Goal: Task Accomplishment & Management: Use online tool/utility

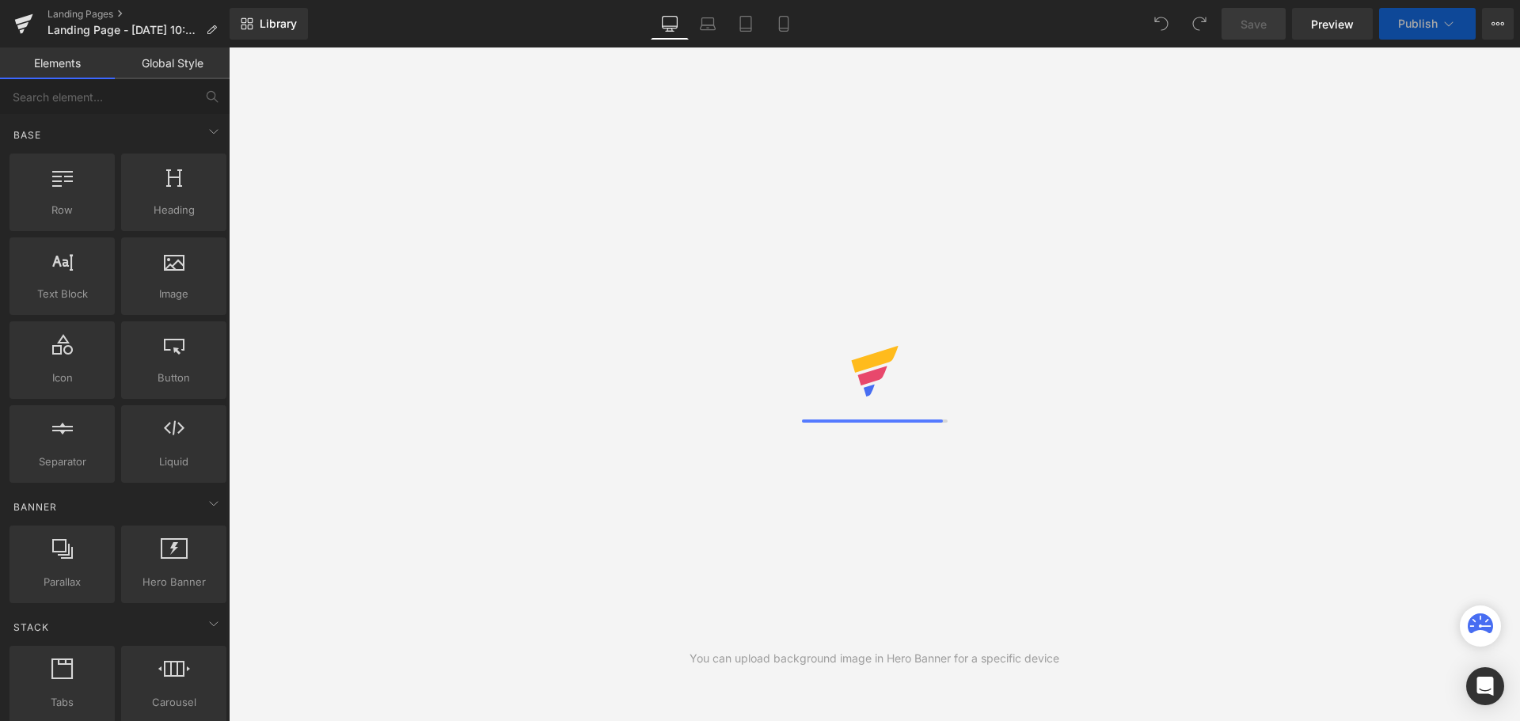
click at [214, 29] on icon at bounding box center [211, 30] width 11 height 11
click at [164, 35] on span "Landing Page - [DATE] 10:44:20" at bounding box center [123, 30] width 152 height 13
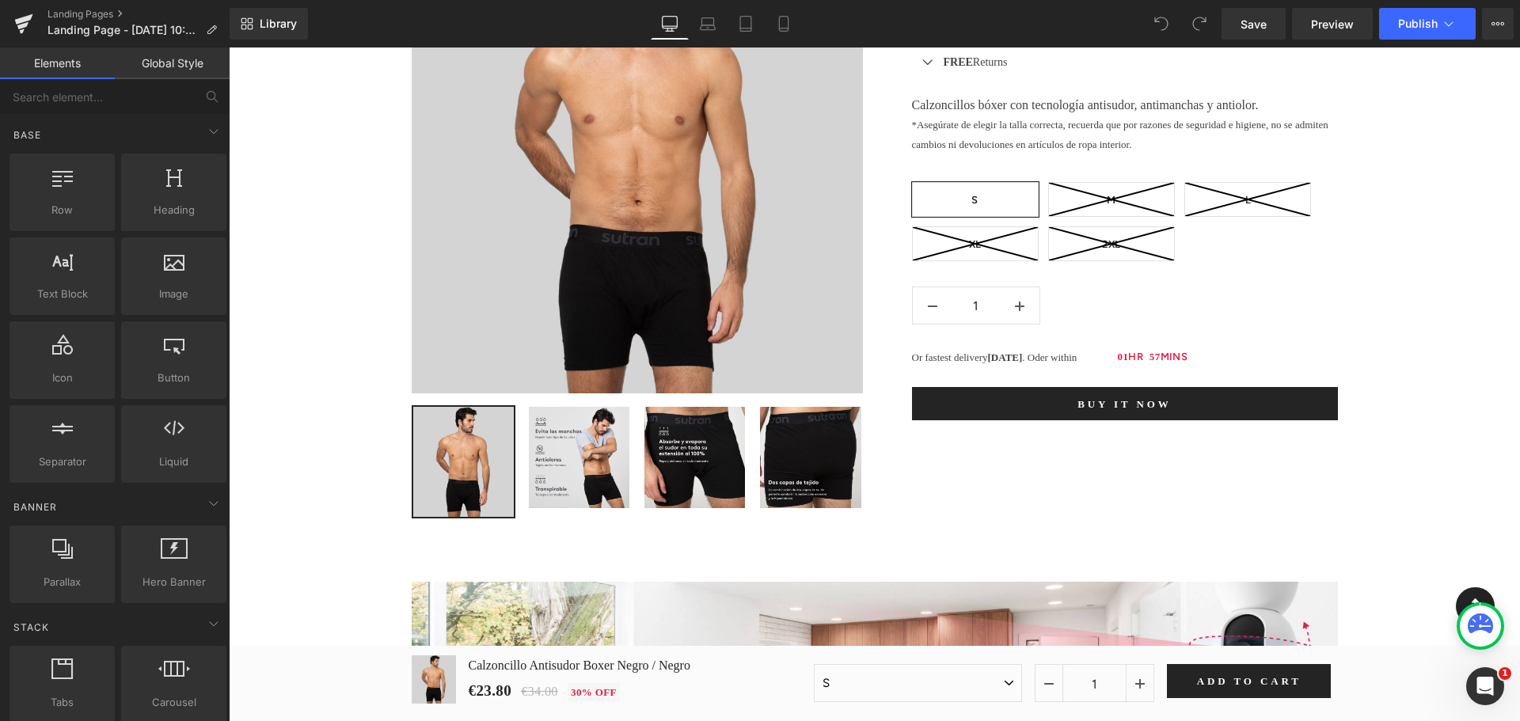
scroll to position [1108, 0]
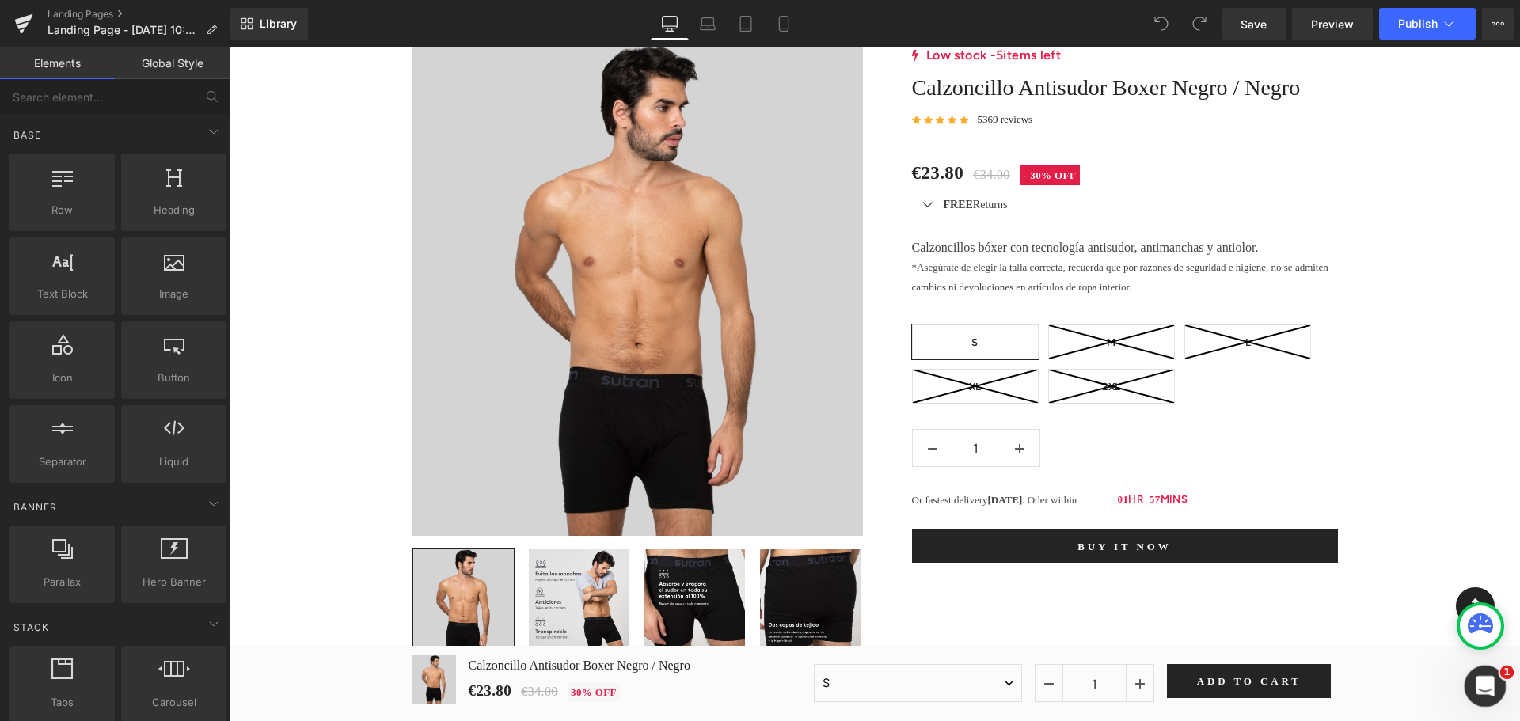
click at [1477, 681] on icon "Abrir Intercom Messenger" at bounding box center [1483, 684] width 26 height 26
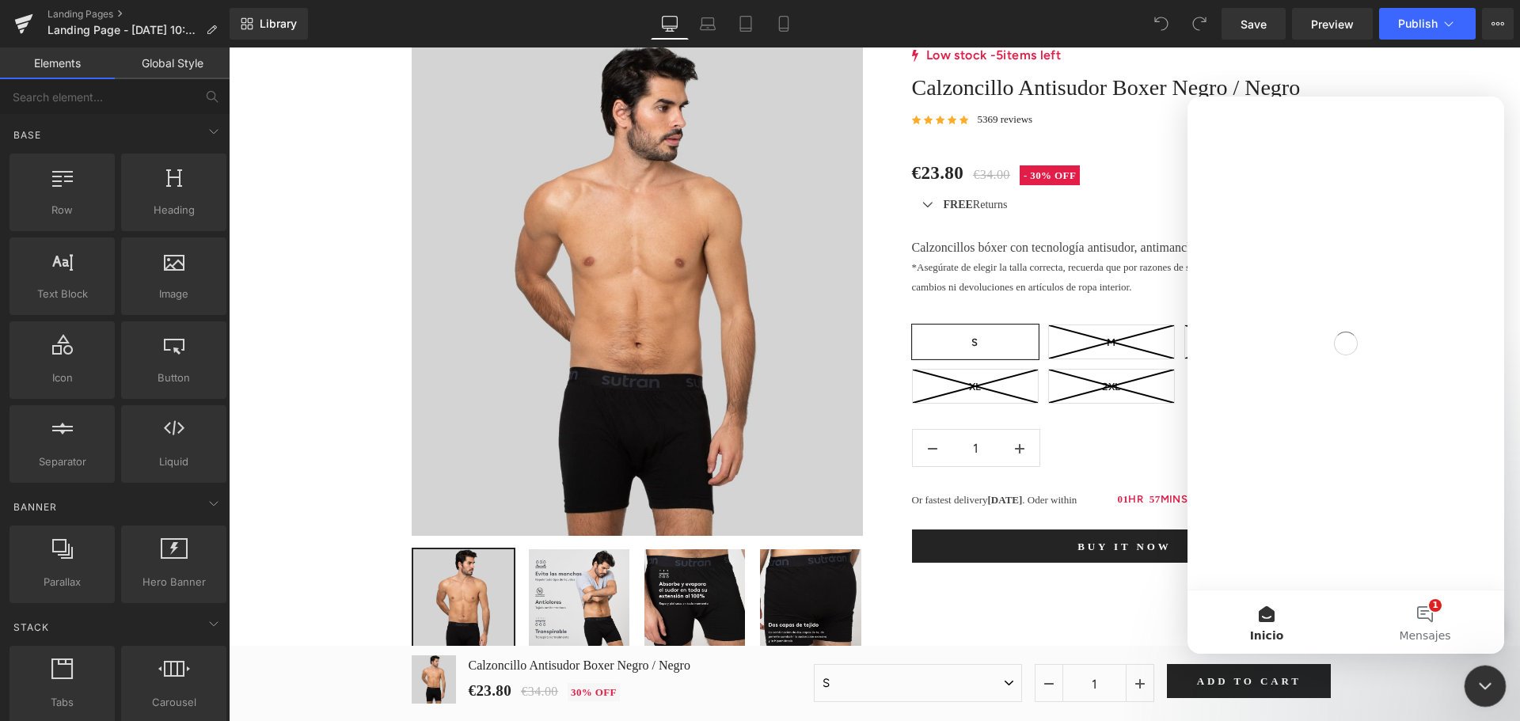
scroll to position [0, 0]
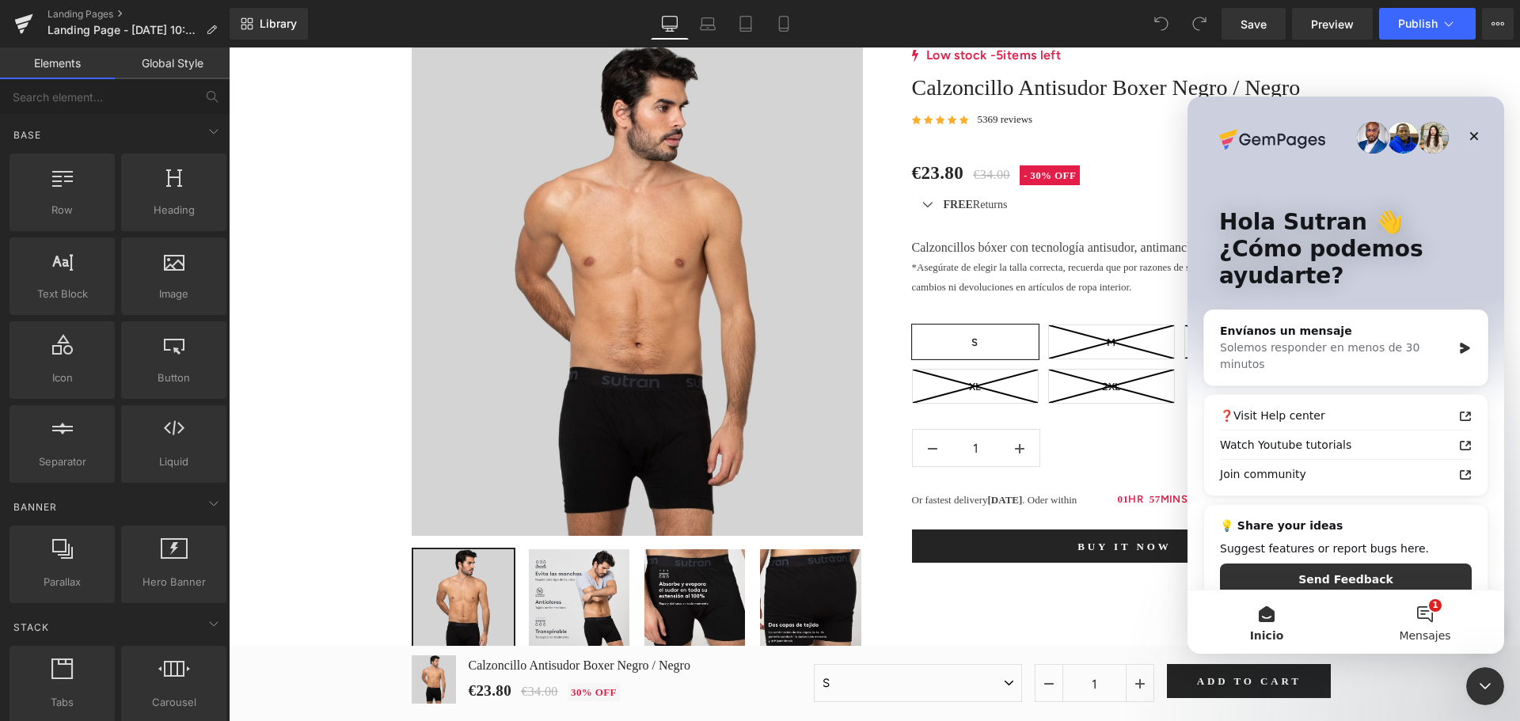
click at [1424, 621] on button "1 Mensajes" at bounding box center [1425, 621] width 158 height 63
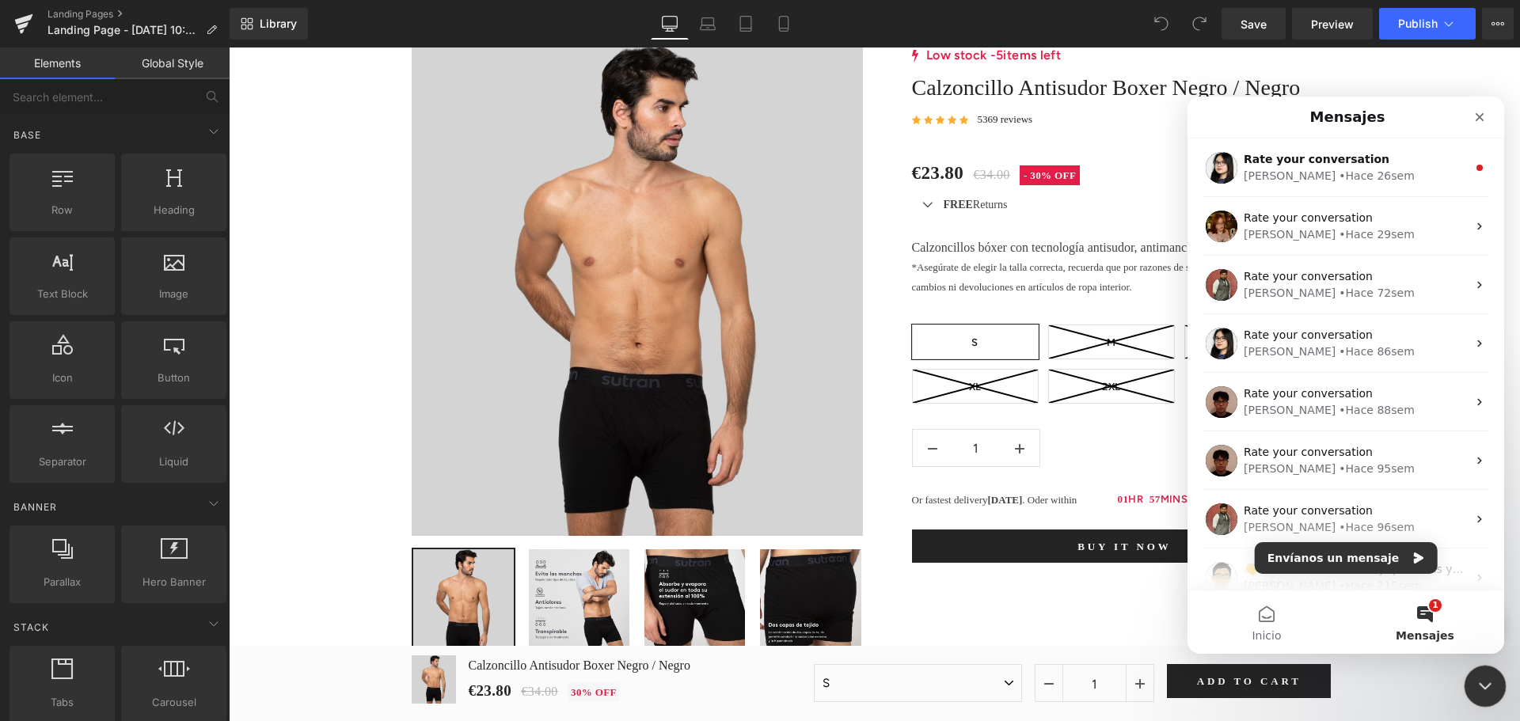
click at [1485, 678] on icon "Cerrar Intercom Messenger" at bounding box center [1482, 683] width 19 height 19
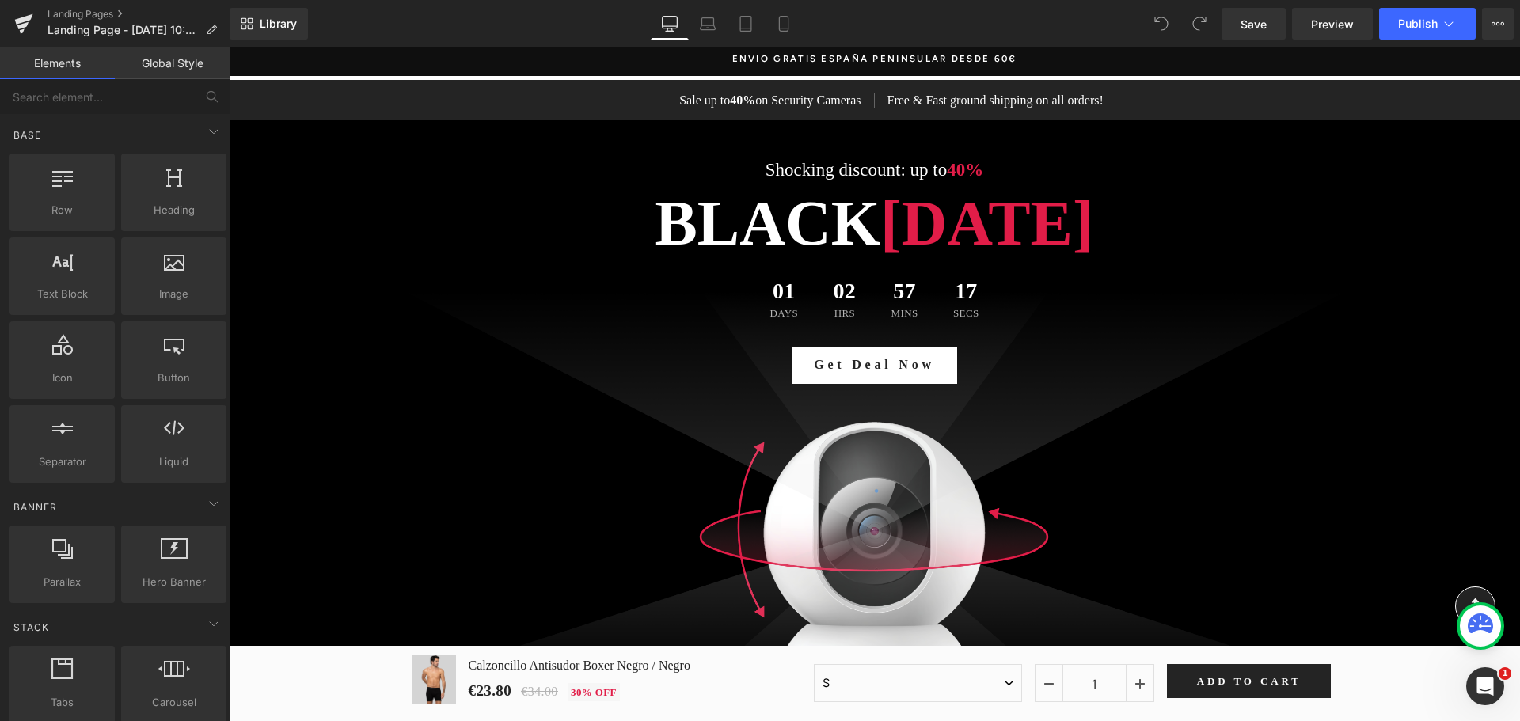
scroll to position [237, 0]
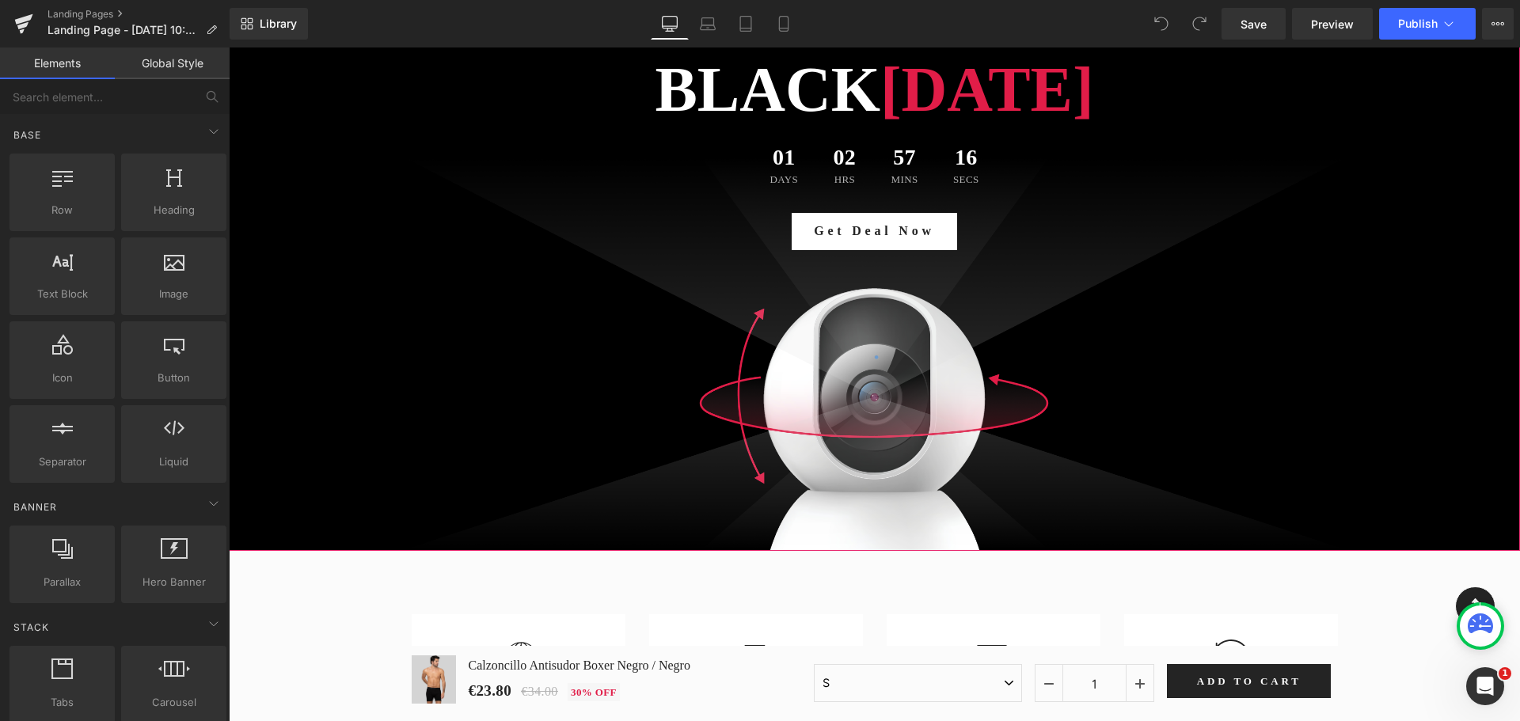
click at [864, 409] on div at bounding box center [874, 269] width 1291 height 564
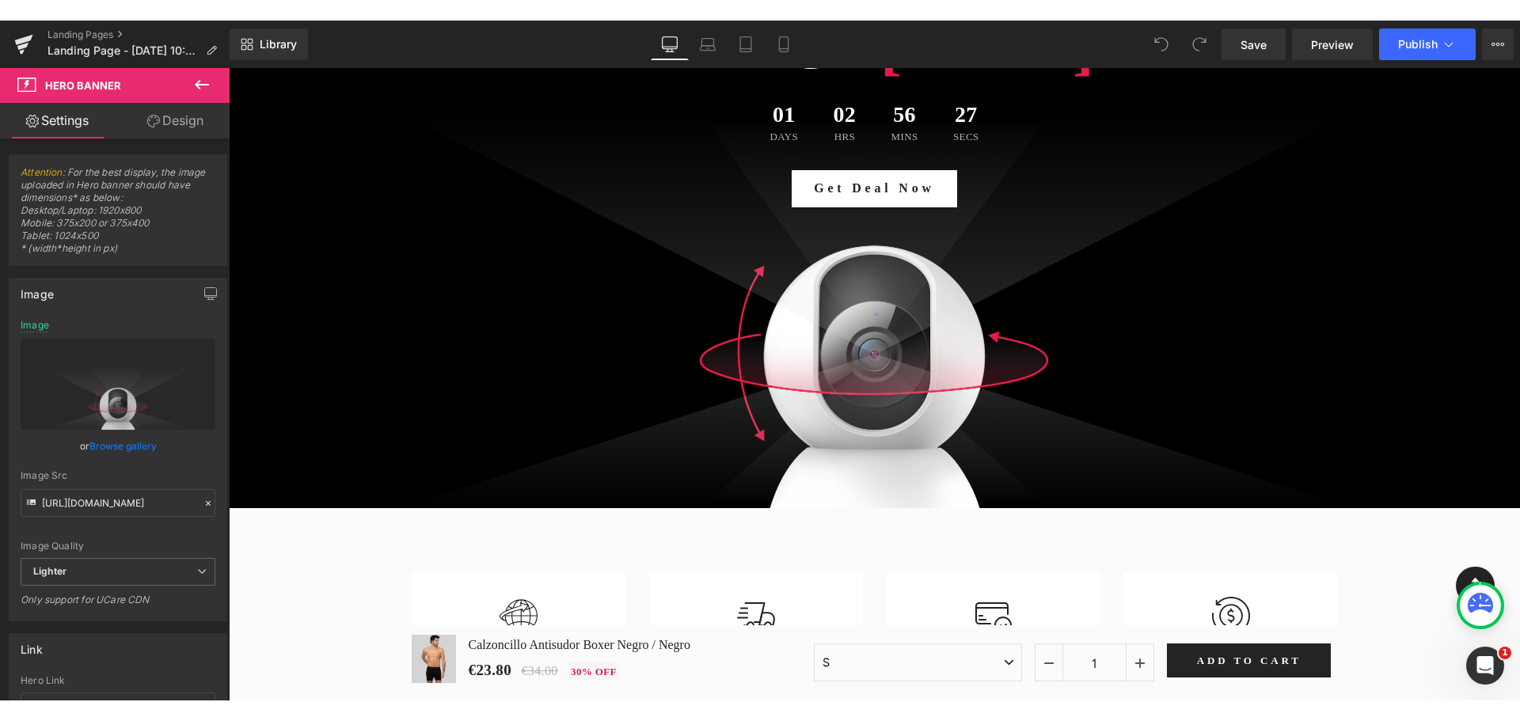
scroll to position [0, 0]
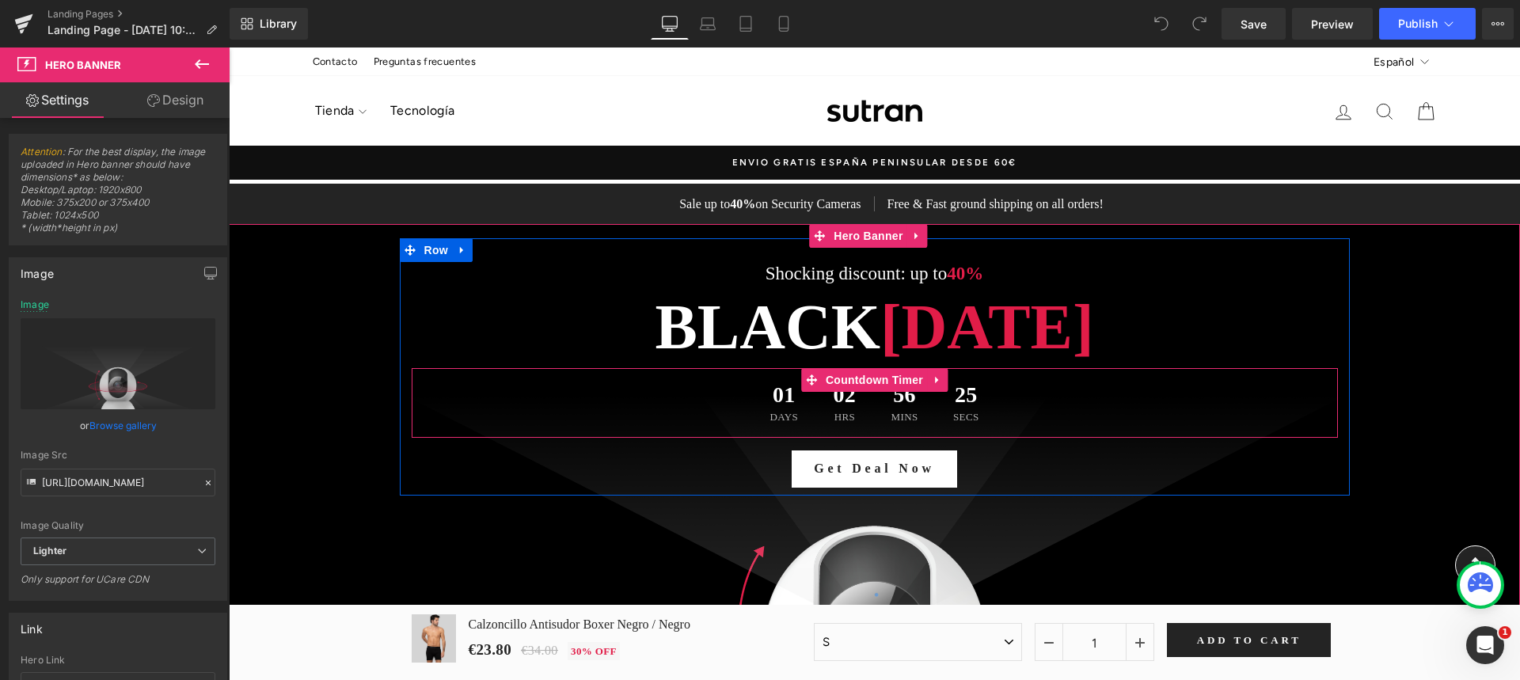
drag, startPoint x: 439, startPoint y: 76, endPoint x: 856, endPoint y: 413, distance: 537.0
click at [856, 413] on div "02 Hrs" at bounding box center [844, 403] width 55 height 70
click at [210, 28] on icon at bounding box center [211, 30] width 11 height 11
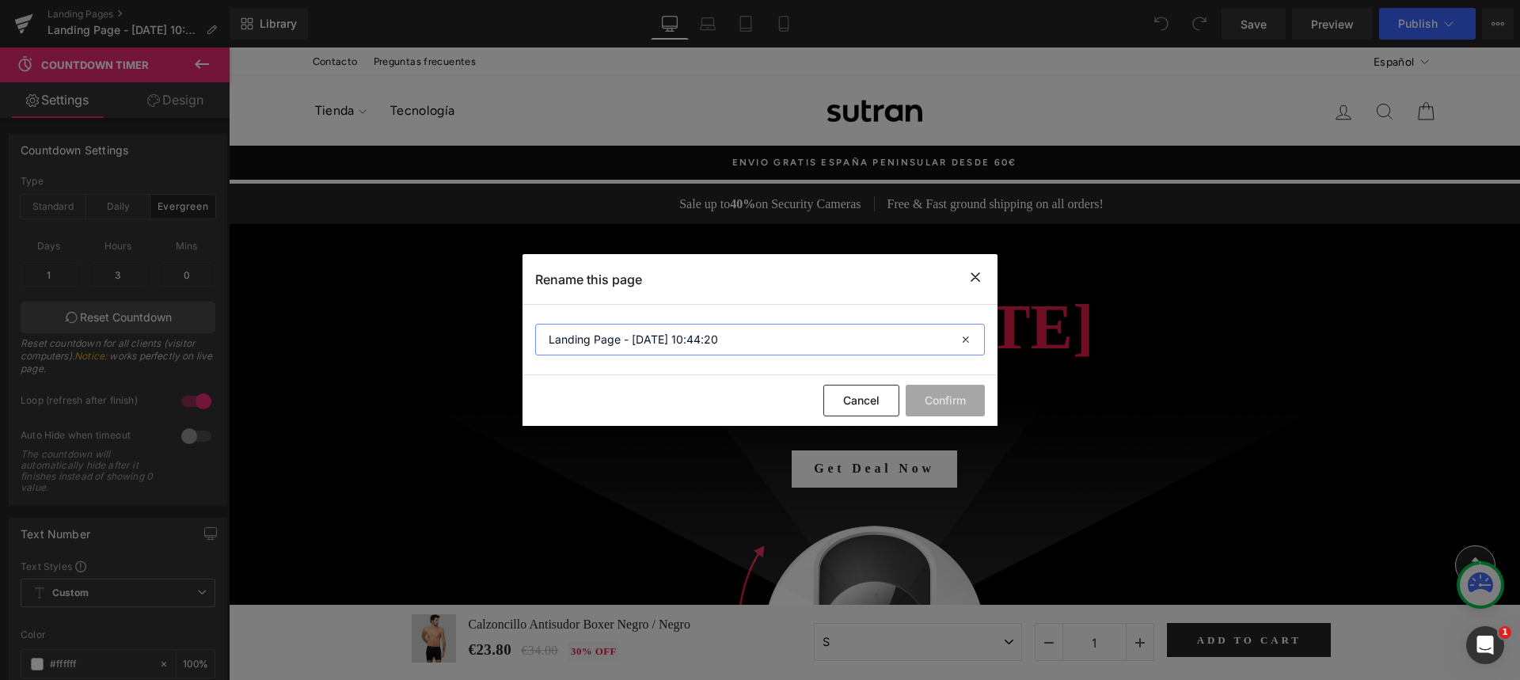
drag, startPoint x: 742, startPoint y: 344, endPoint x: 448, endPoint y: 339, distance: 293.7
click at [448, 339] on div "Rename this page Landing Page - [DATE] 10:44:20 Cancel Confirm" at bounding box center [760, 340] width 1520 height 680
type input "[DATE][DATE]"
click at [961, 393] on button "Confirm" at bounding box center [944, 401] width 79 height 32
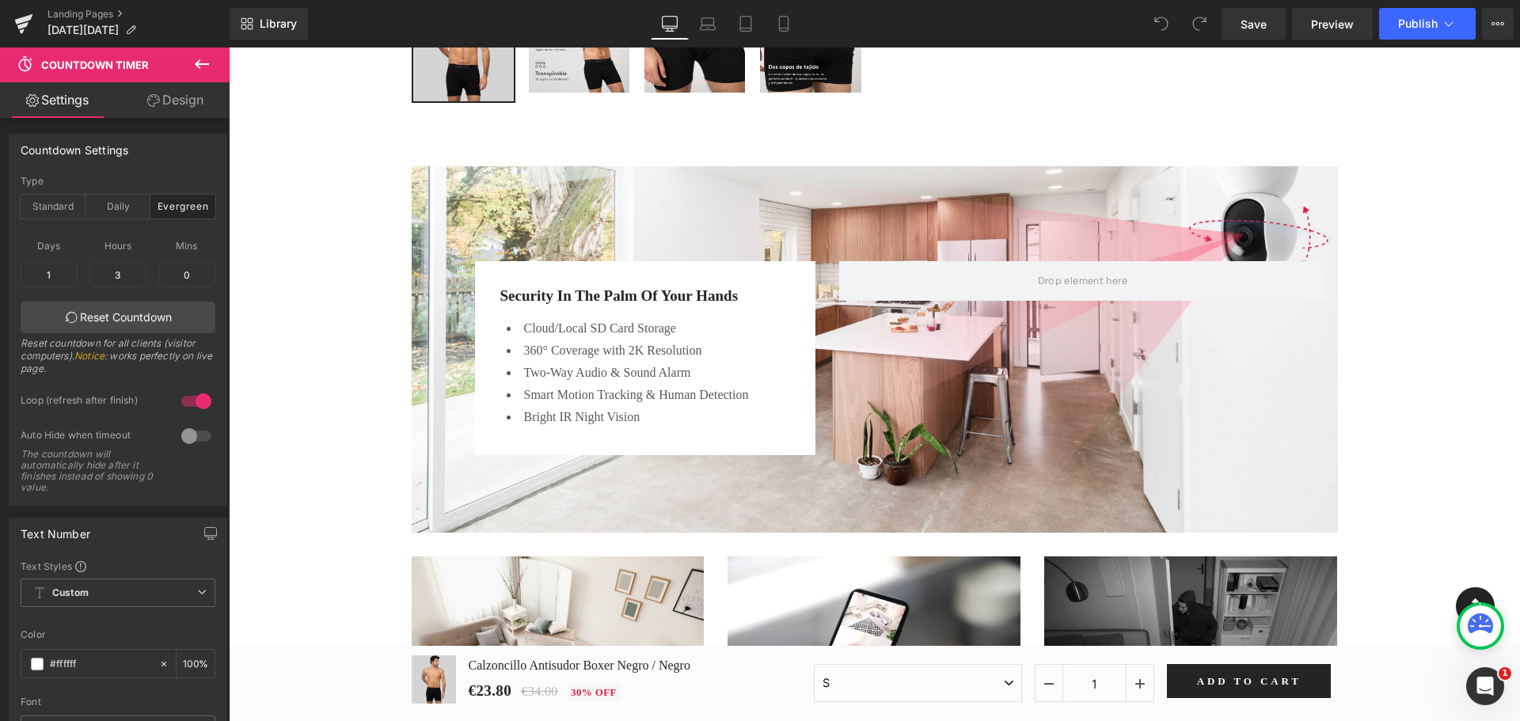
scroll to position [1662, 0]
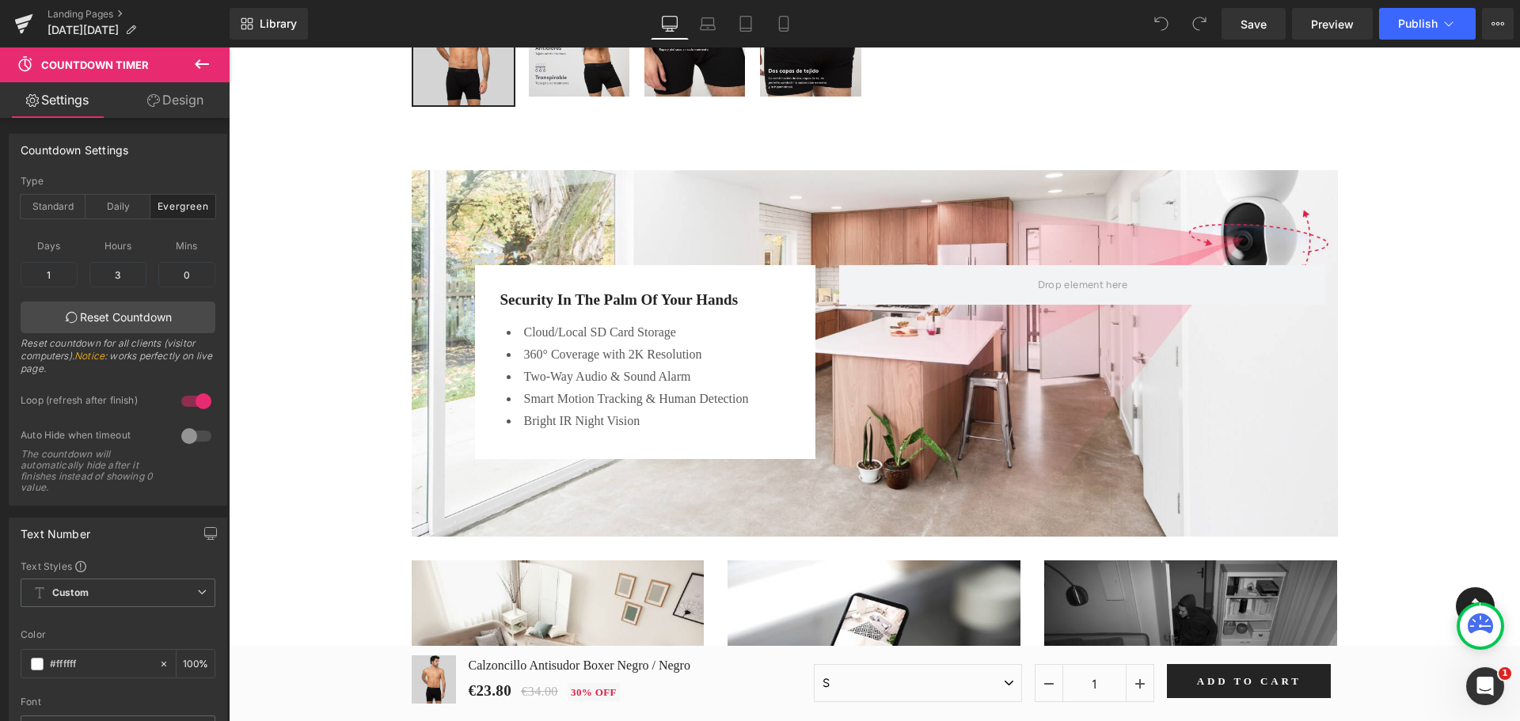
drag, startPoint x: 1240, startPoint y: 315, endPoint x: 1050, endPoint y: 303, distance: 190.3
click at [1240, 315] on div "Security In The Palm Of Your Hands Heading Cloud/Local SD Card Storage 360° Cov…" at bounding box center [875, 354] width 926 height 226
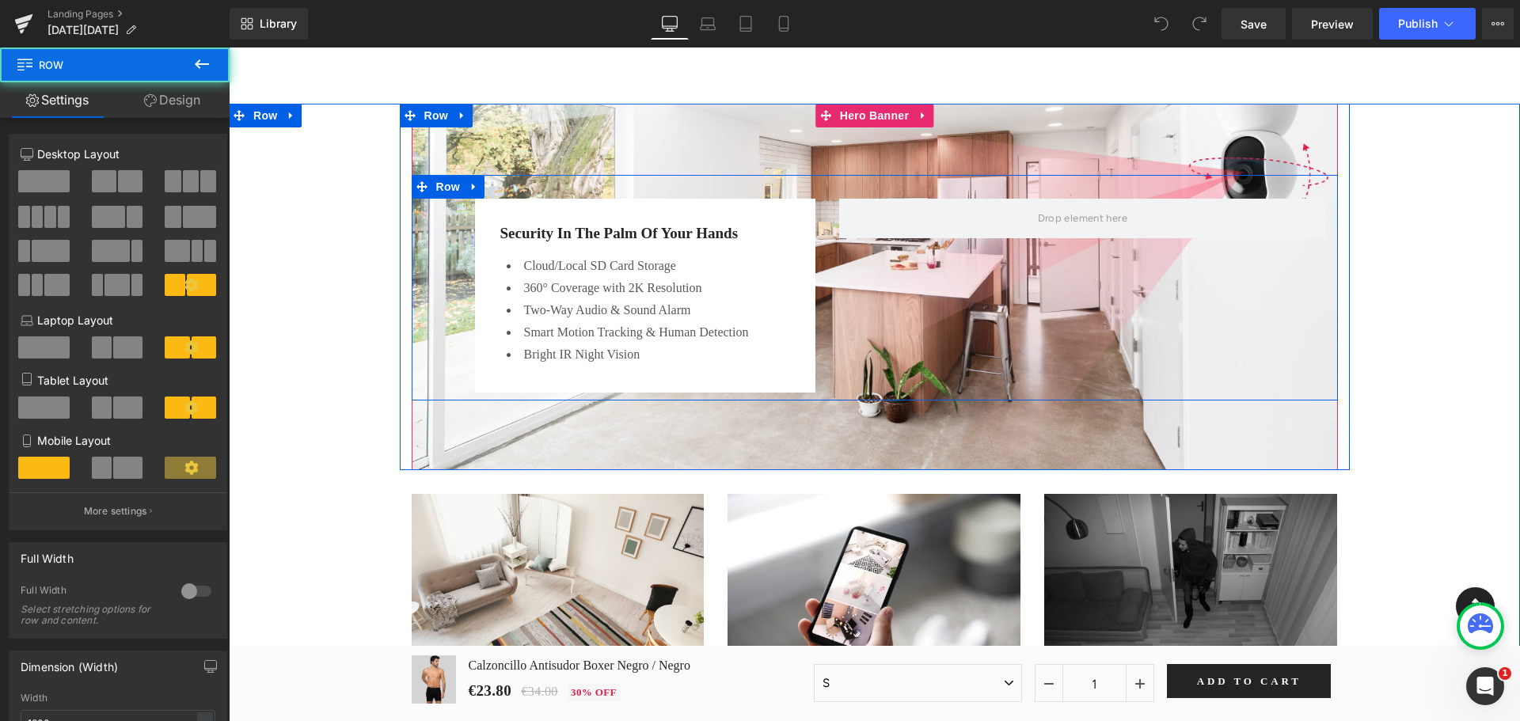
scroll to position [1741, 0]
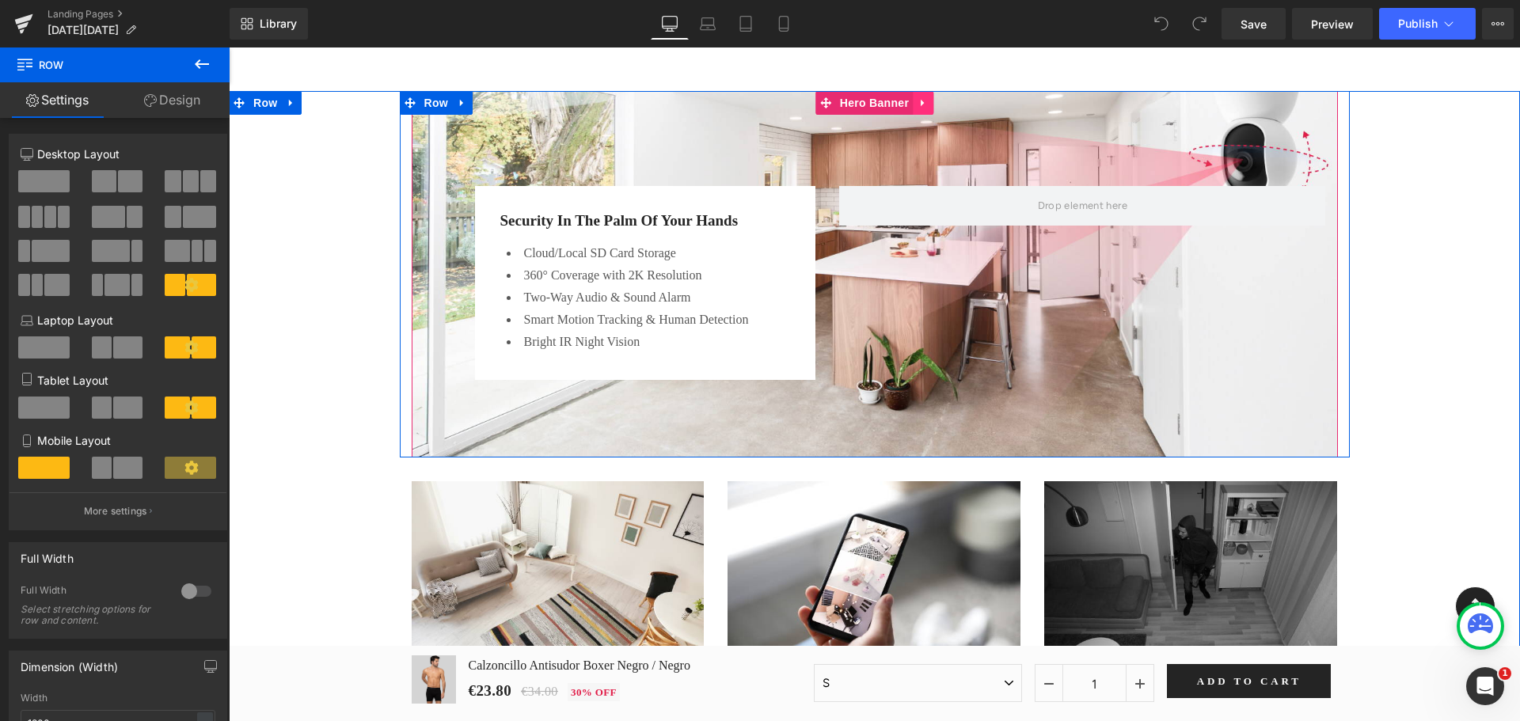
click at [1214, 423] on div at bounding box center [875, 274] width 926 height 366
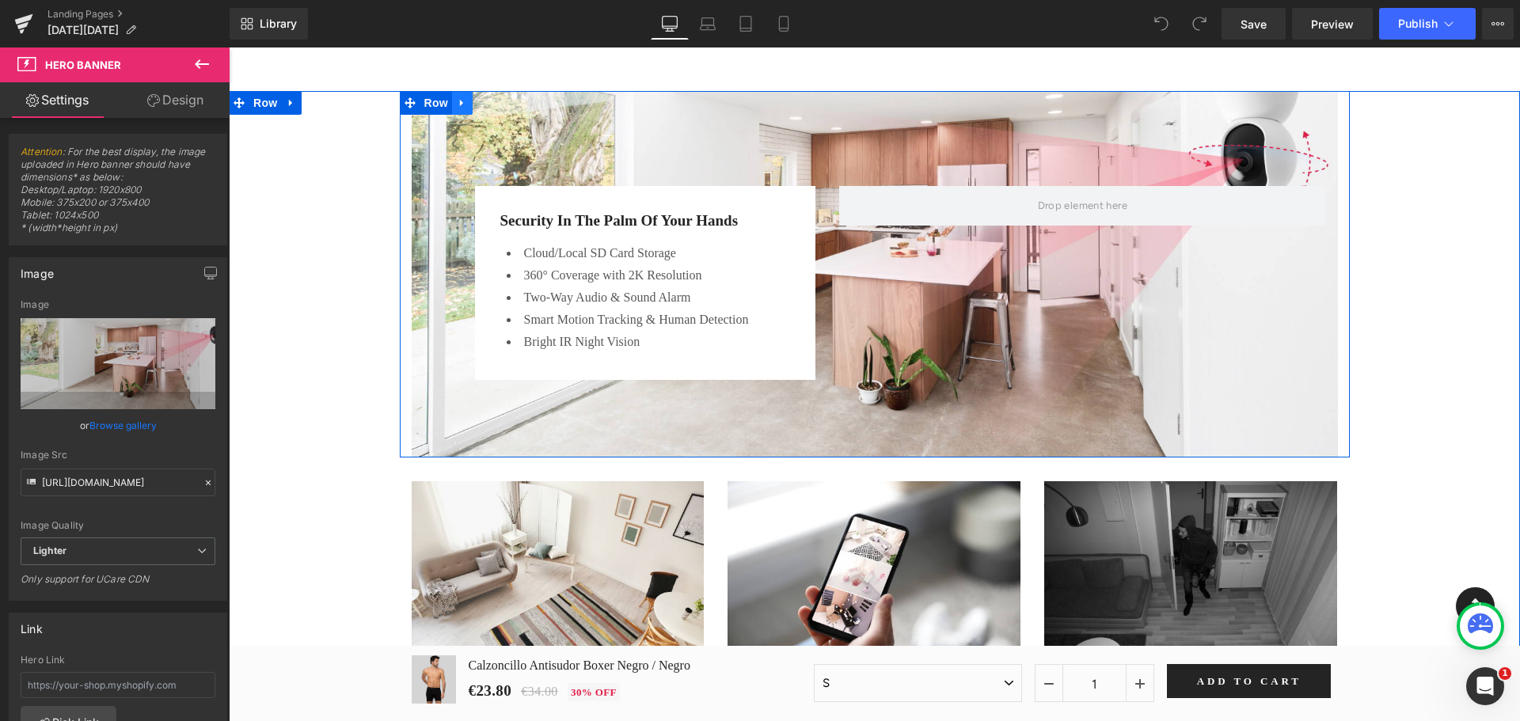
click at [458, 105] on icon at bounding box center [462, 103] width 11 height 12
click at [498, 103] on icon at bounding box center [503, 102] width 11 height 11
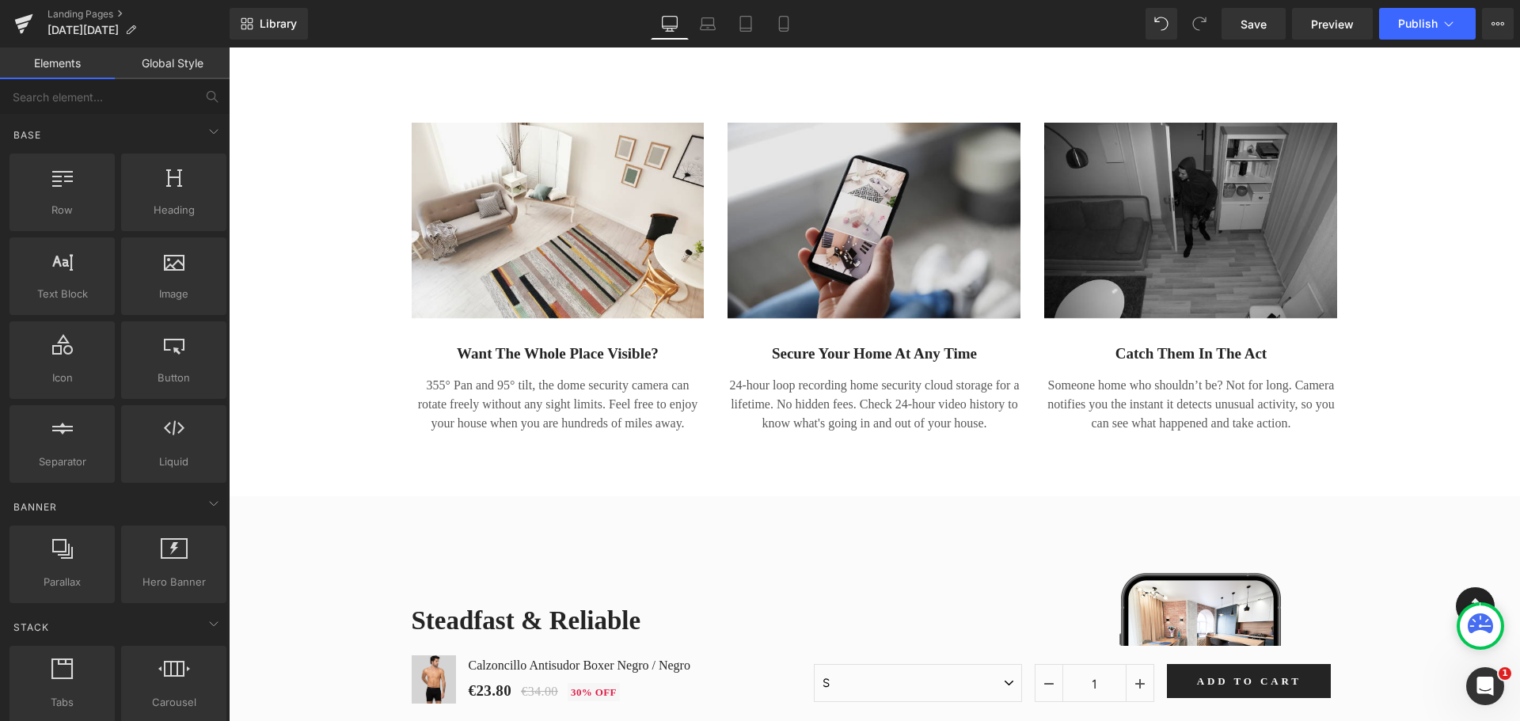
scroll to position [1820, 0]
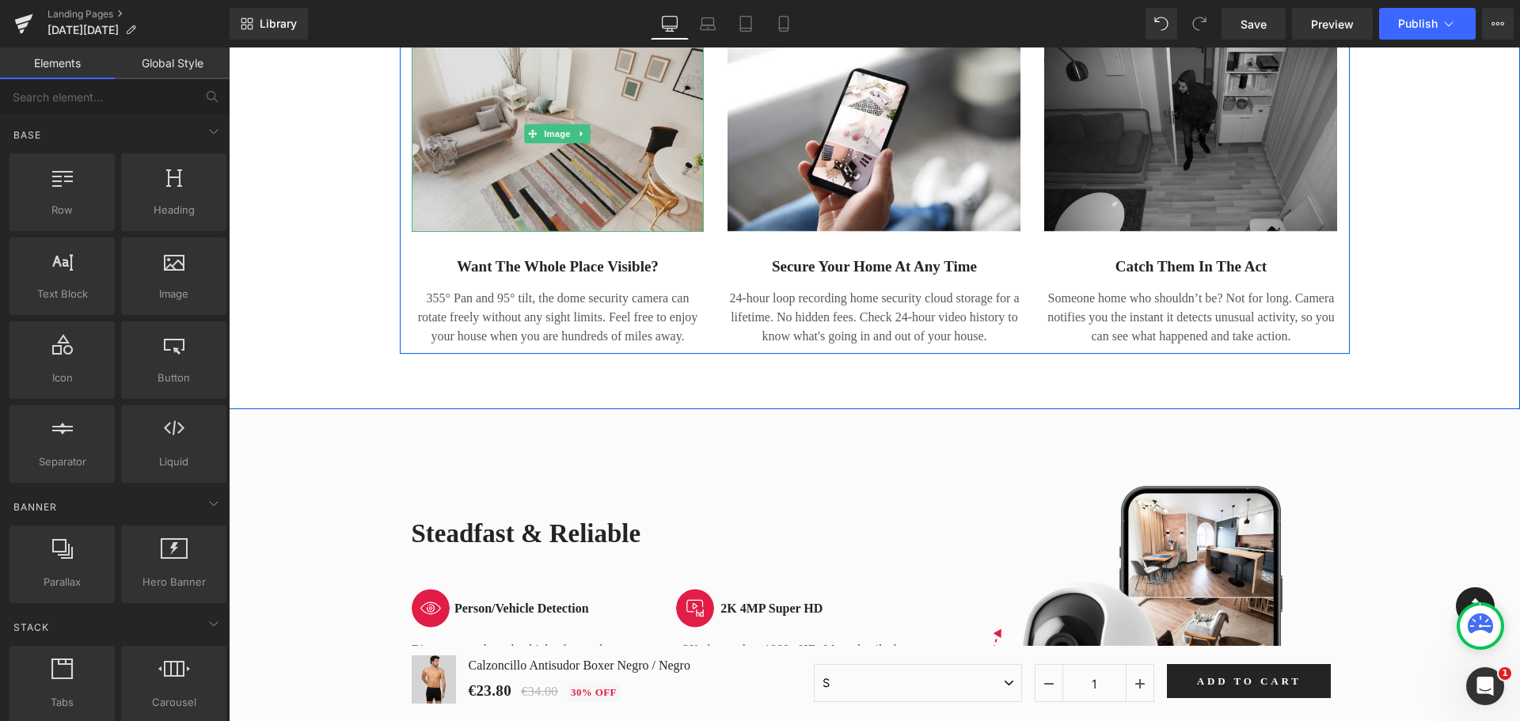
click at [587, 166] on img at bounding box center [558, 134] width 293 height 196
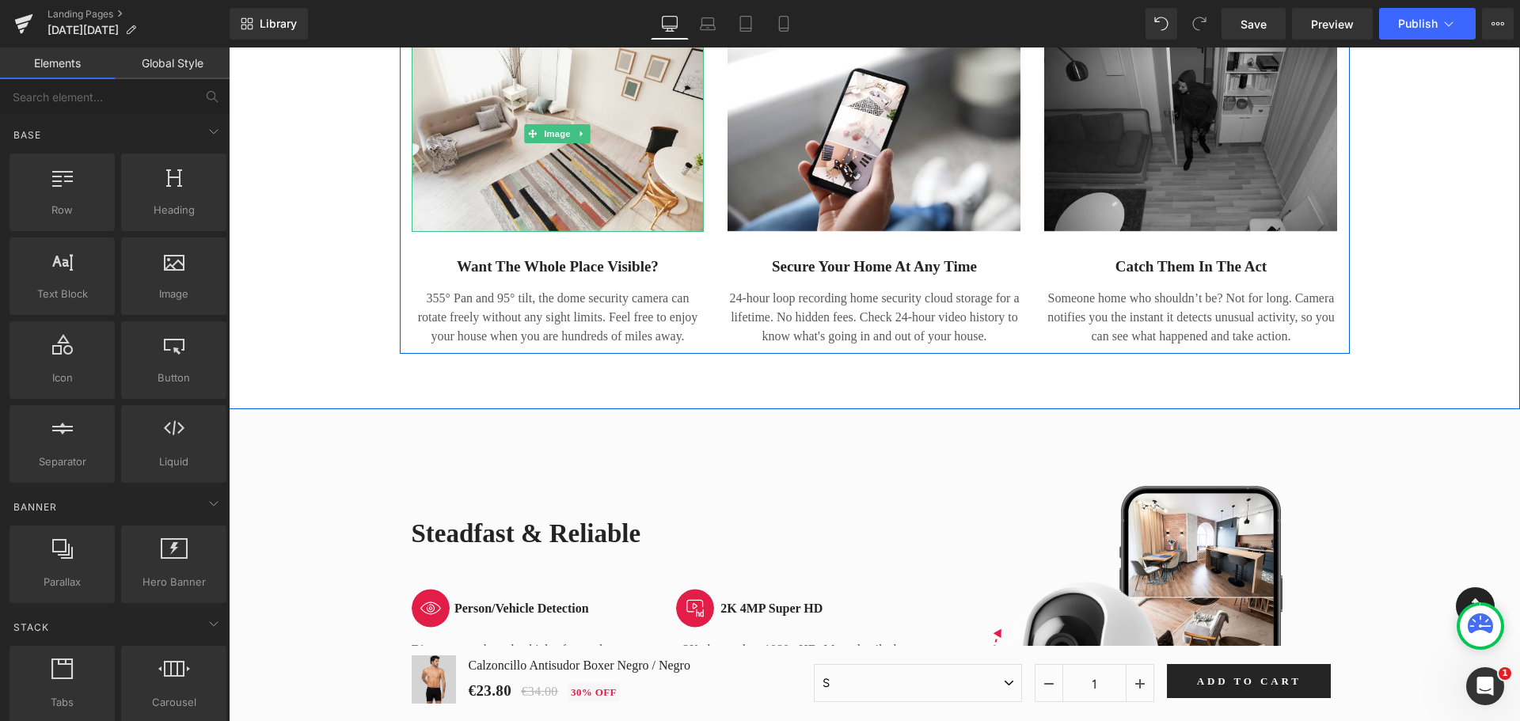
click at [452, 340] on p "355° Pan and 95° tilt, the dome security camera can rotate freely without any s…" at bounding box center [558, 317] width 293 height 57
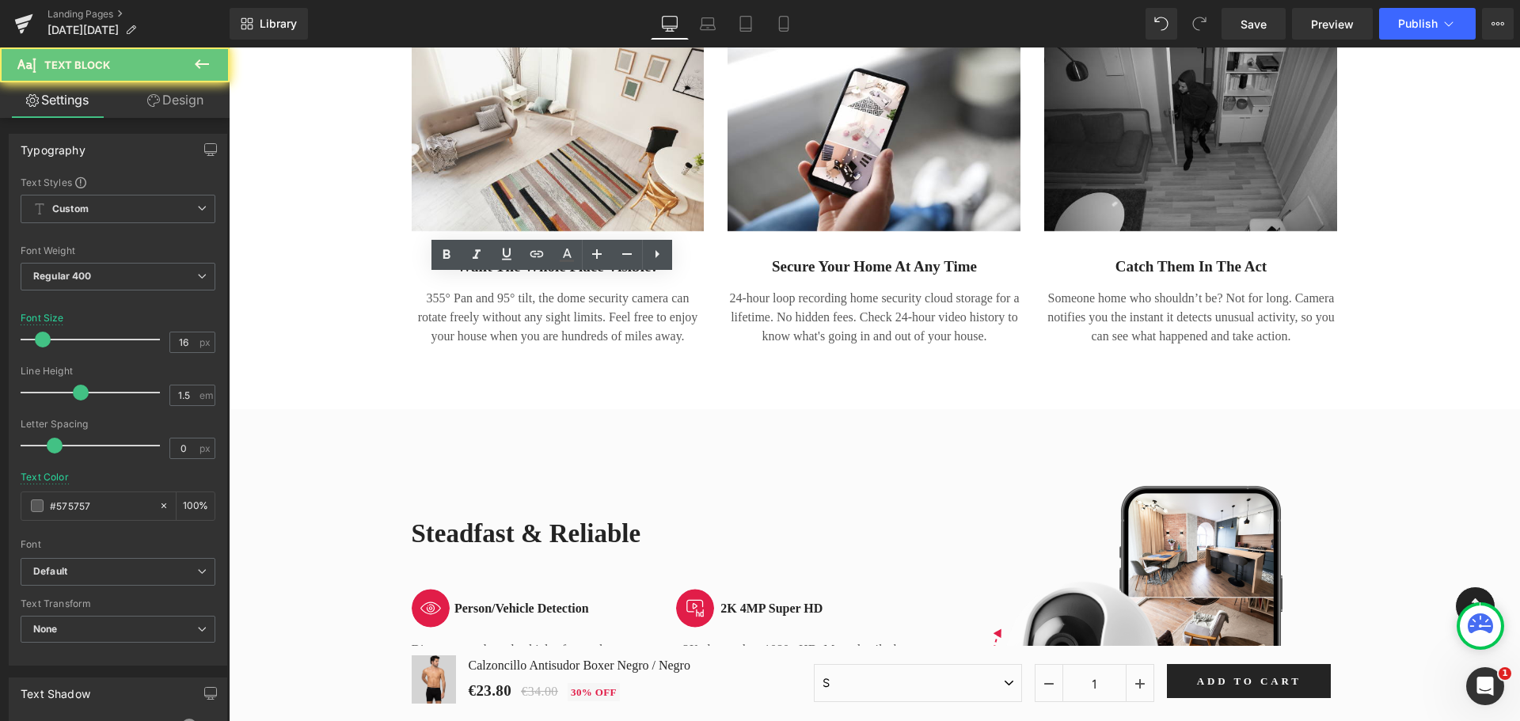
scroll to position [1504, 0]
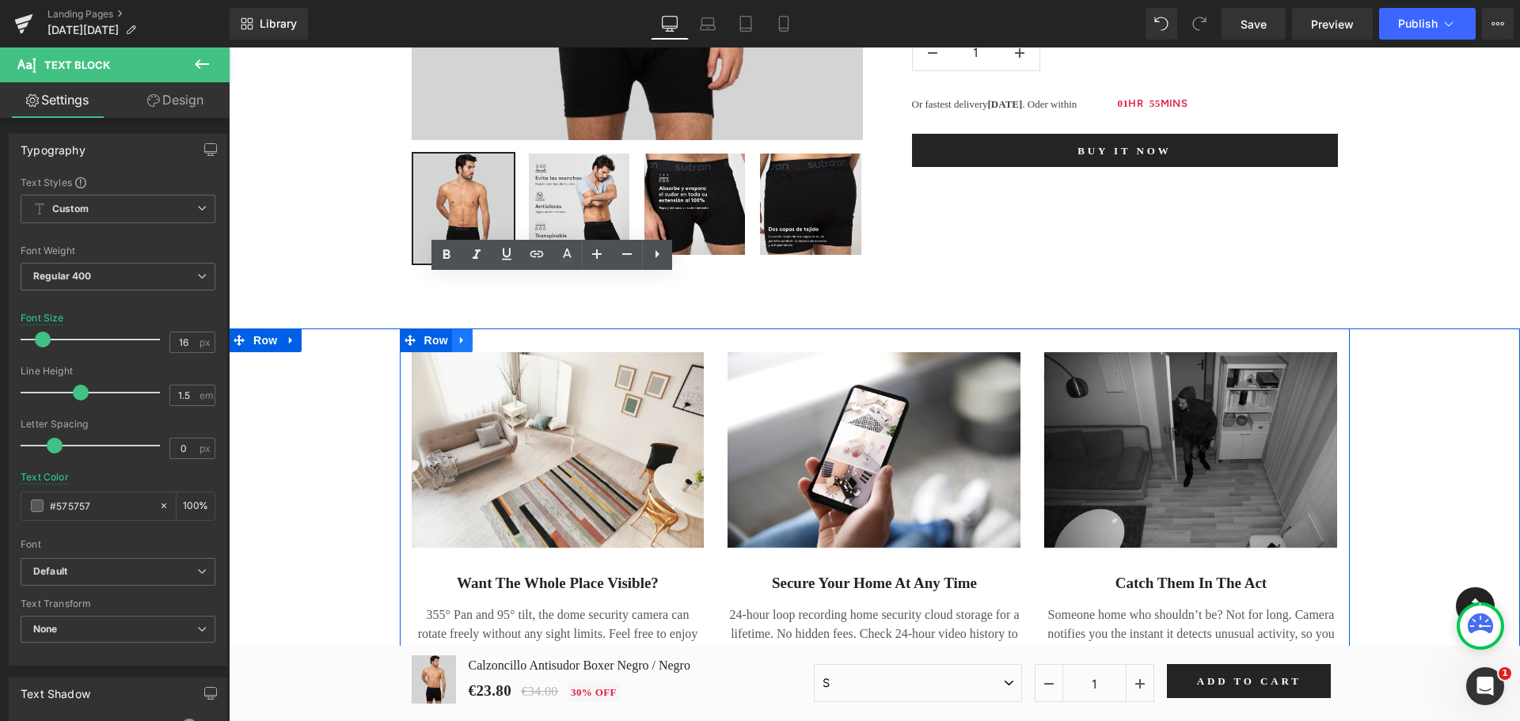
click at [457, 344] on icon at bounding box center [462, 341] width 11 height 12
click at [498, 338] on icon at bounding box center [503, 340] width 11 height 11
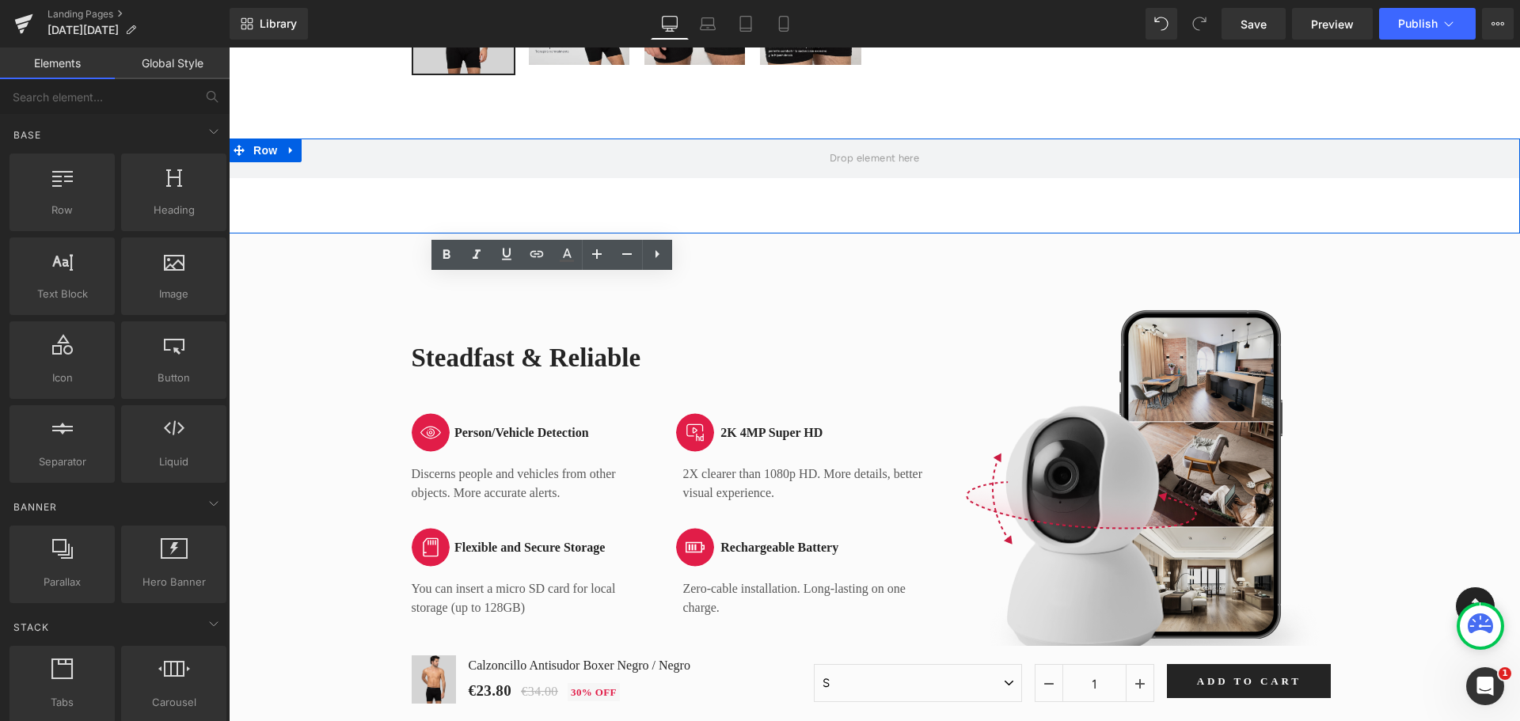
scroll to position [1662, 0]
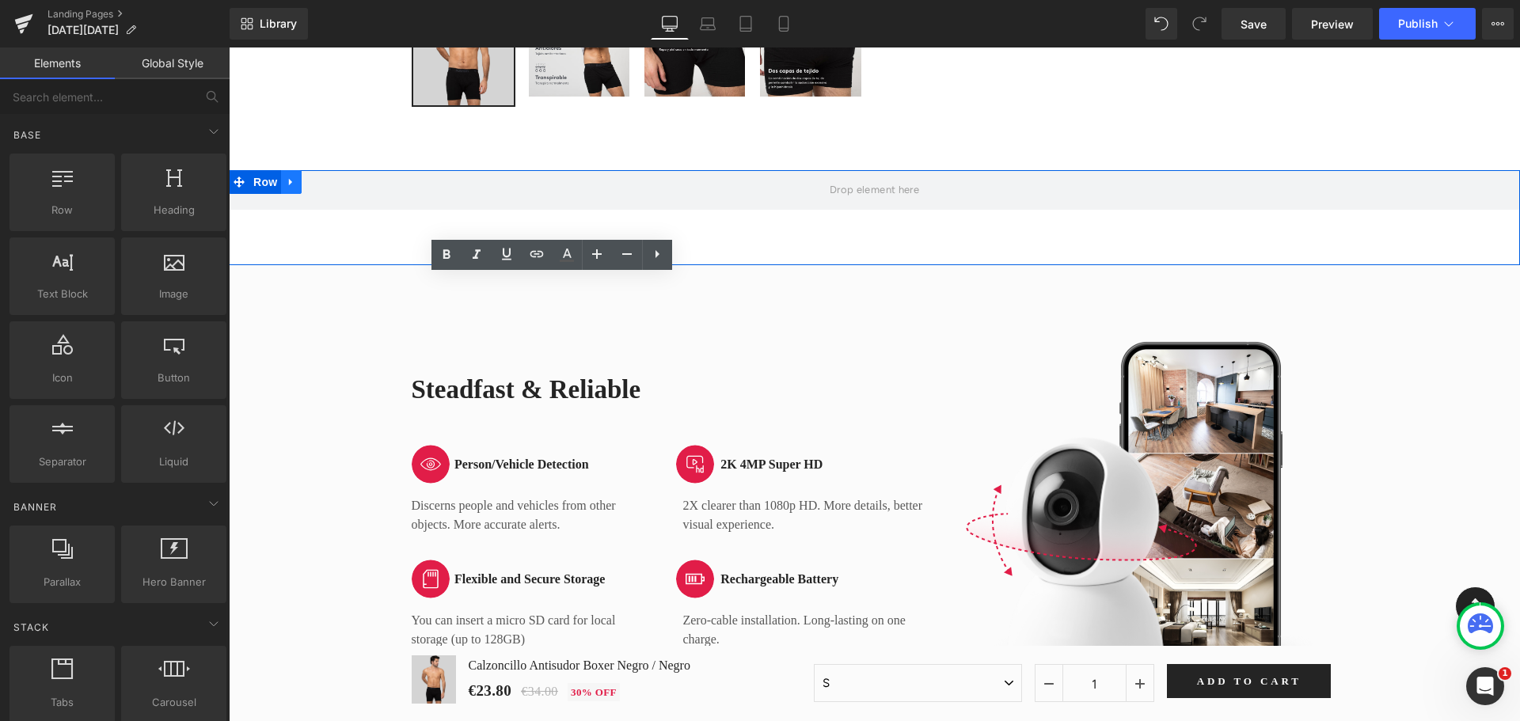
click at [289, 179] on icon at bounding box center [290, 182] width 3 height 7
click at [329, 184] on icon at bounding box center [332, 182] width 11 height 11
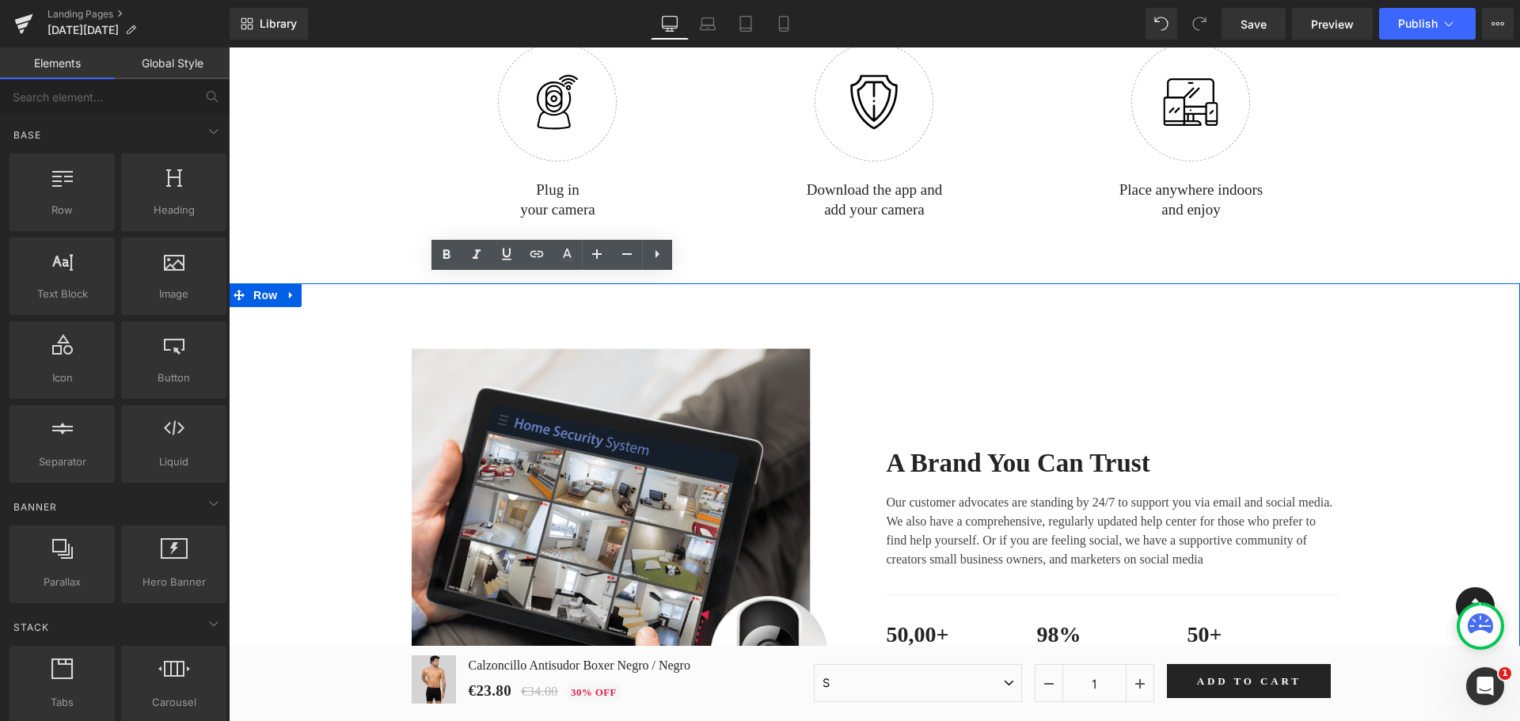
scroll to position [2375, 0]
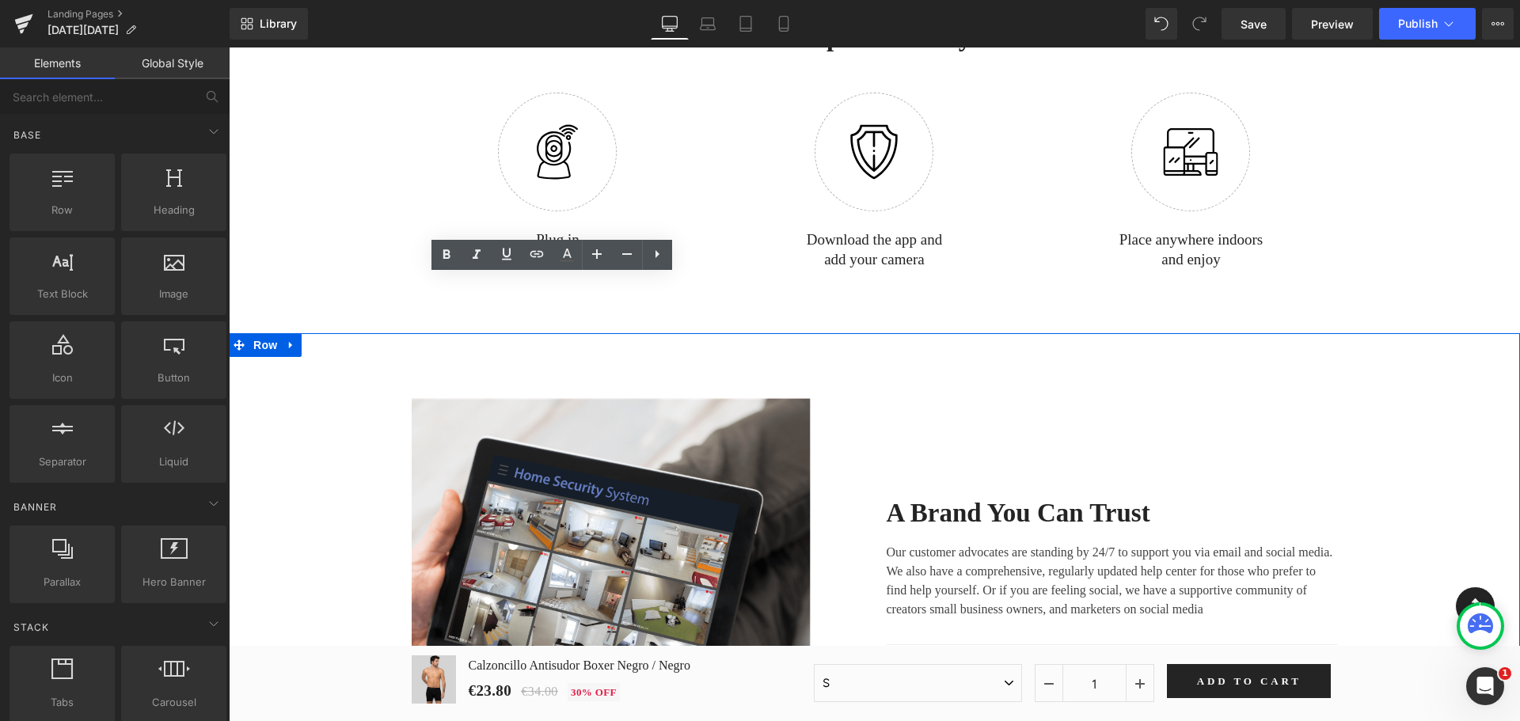
click at [925, 356] on div "Image A Brand You Can Trust Heading Our customer advocates are standing by 24/7…" at bounding box center [874, 615] width 1291 height 564
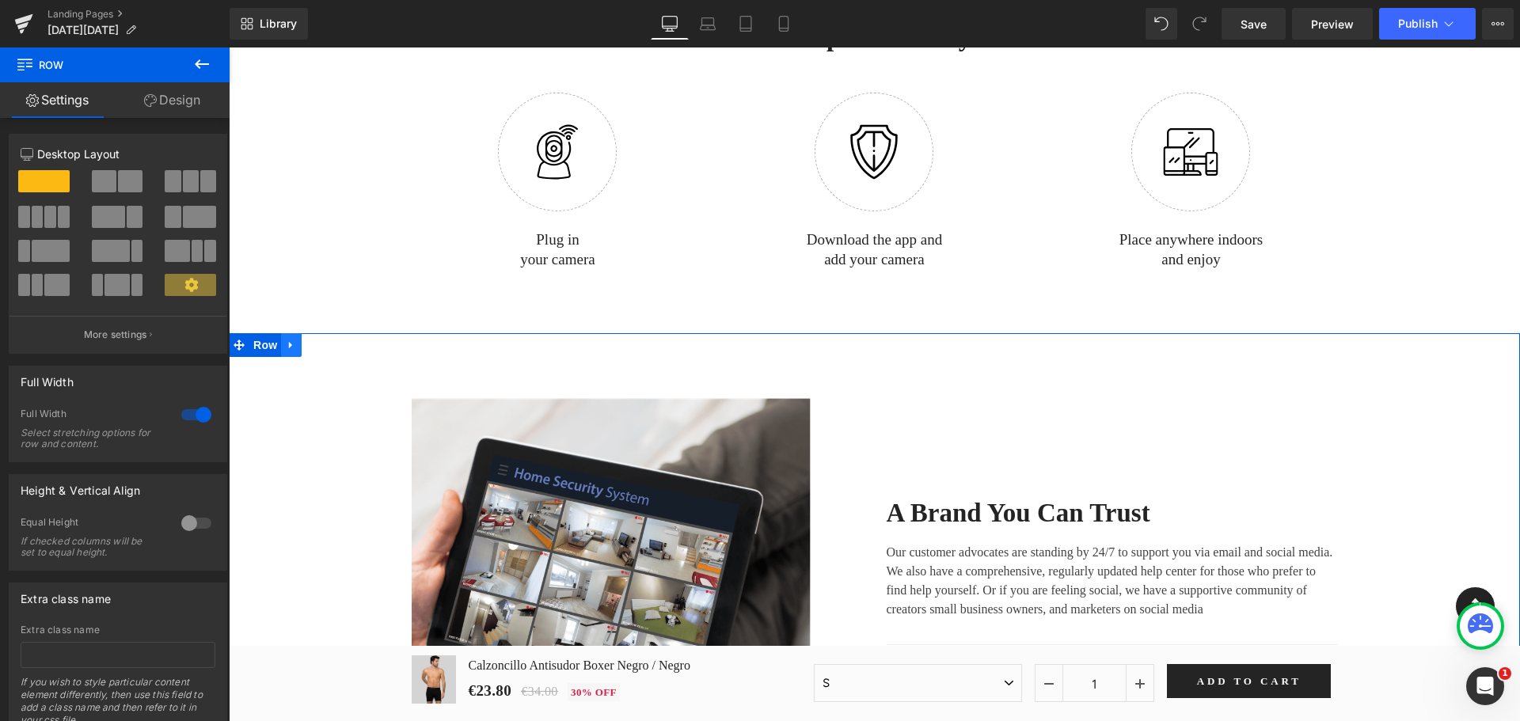
click at [283, 352] on link at bounding box center [291, 345] width 21 height 24
click at [327, 339] on icon at bounding box center [332, 345] width 11 height 12
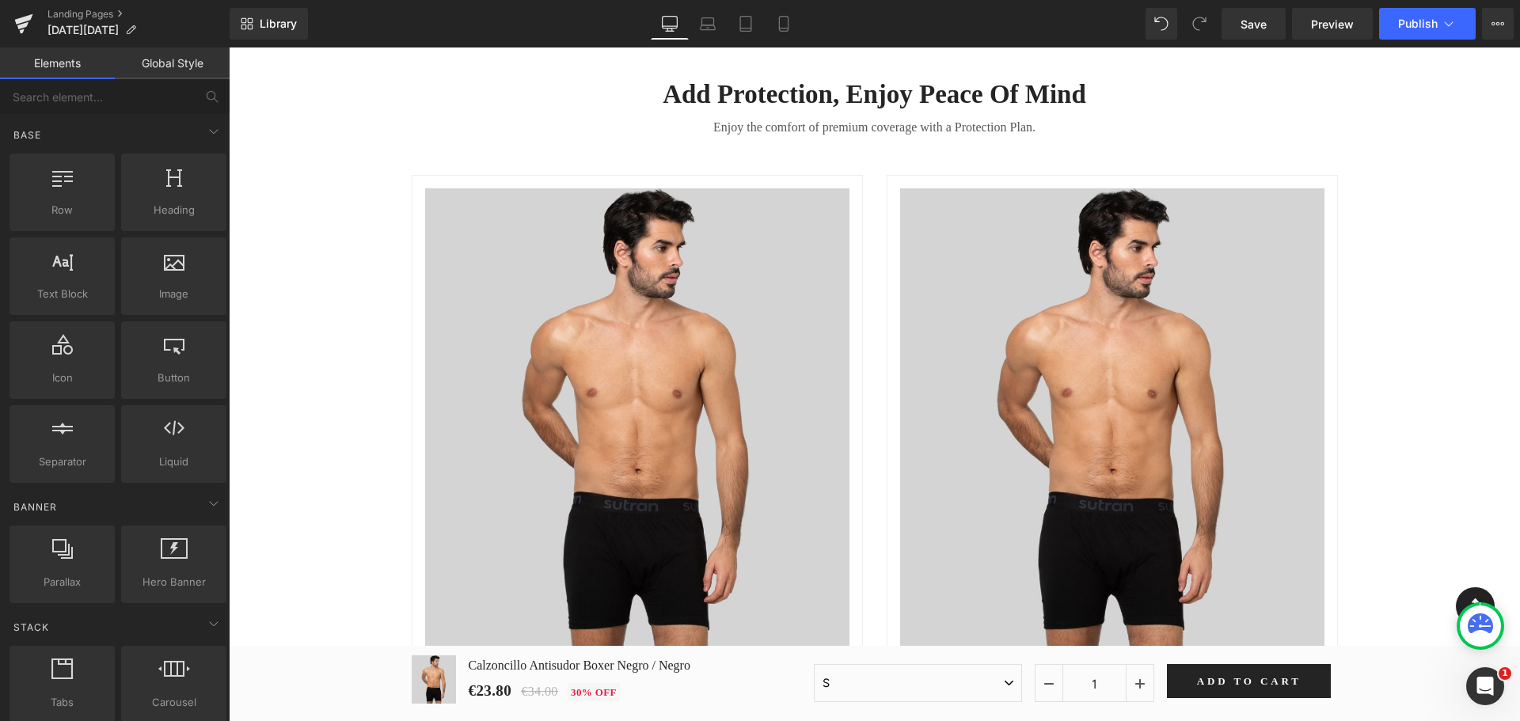
scroll to position [3087, 0]
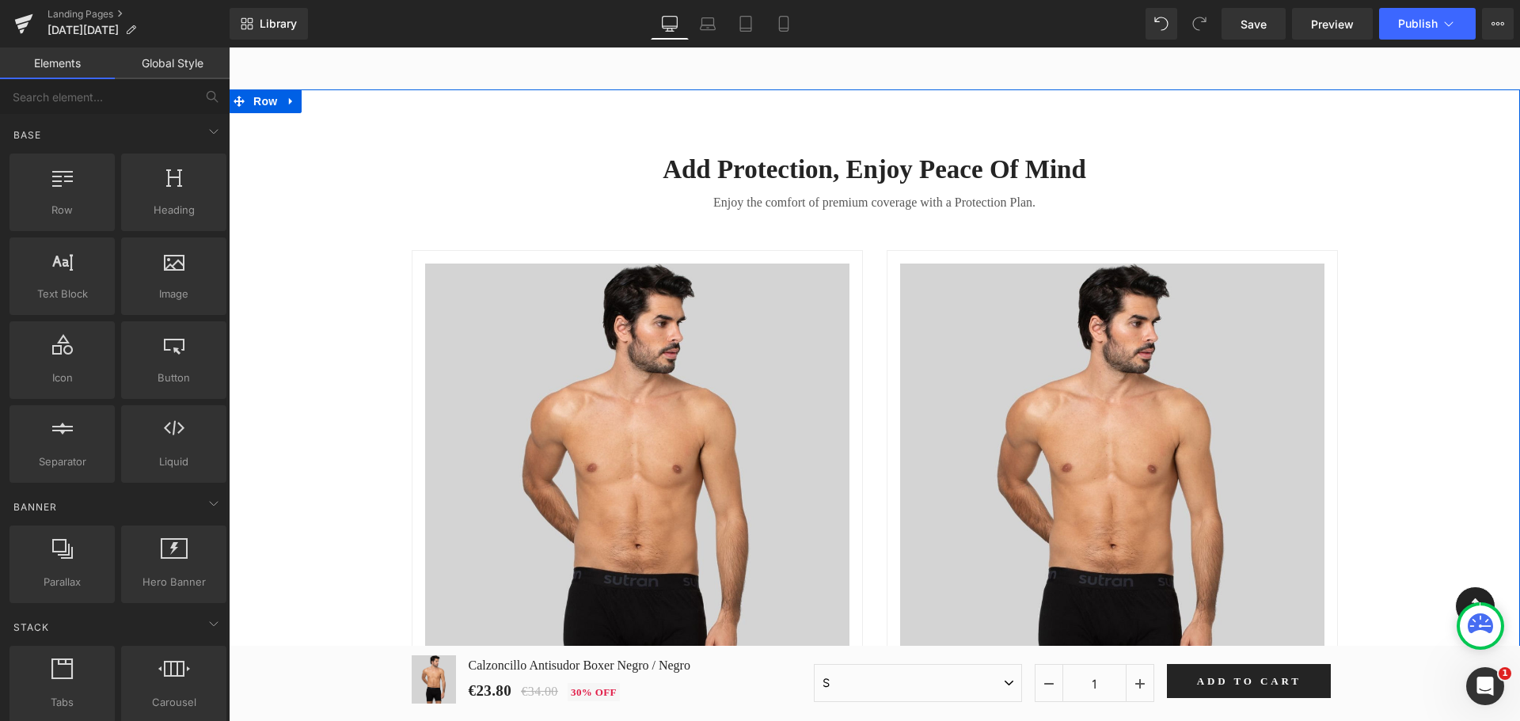
click at [366, 344] on div "Add Protection, Enjoy Peace of Mind Heading Enjoy the comfort of premium covera…" at bounding box center [874, 574] width 1291 height 891
click at [818, 354] on img at bounding box center [637, 495] width 424 height 463
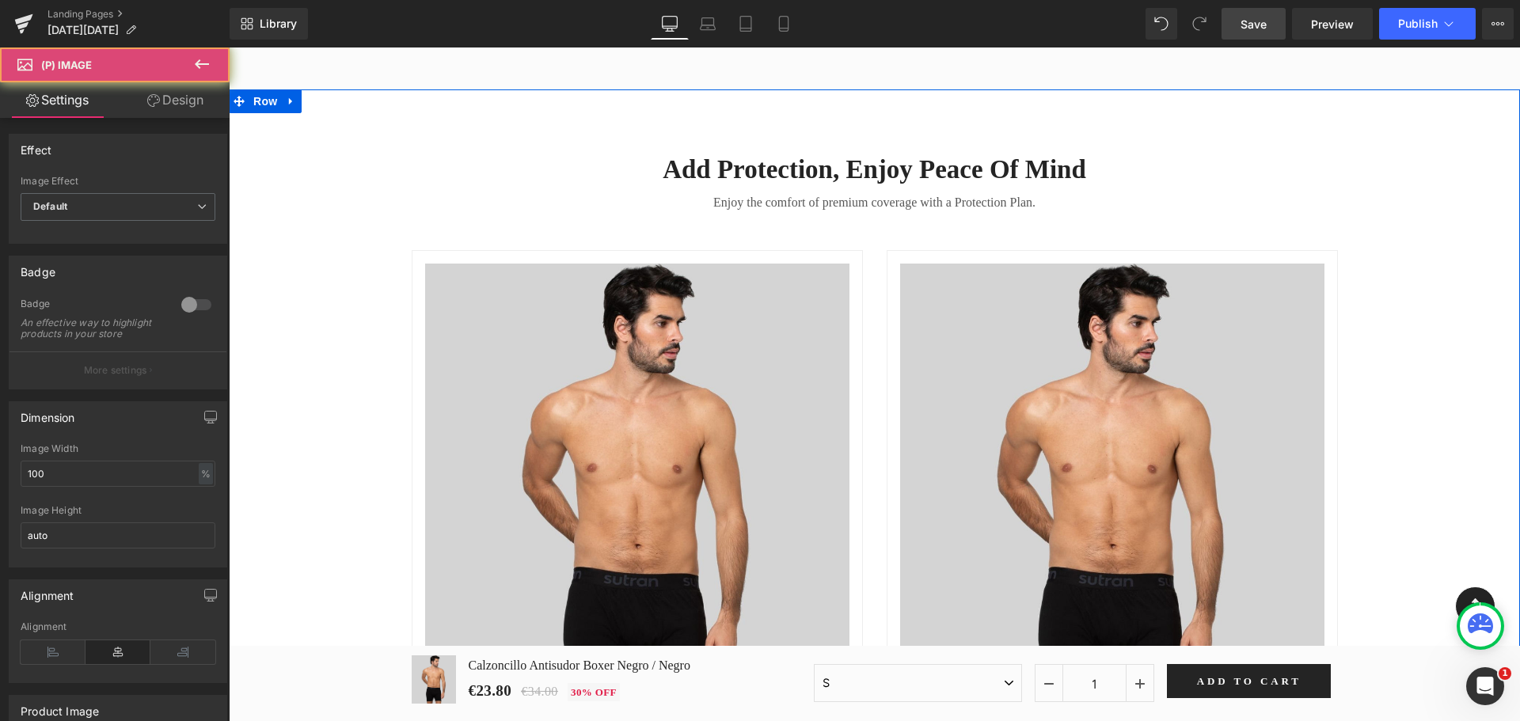
click at [1266, 36] on link "Save" at bounding box center [1253, 24] width 64 height 32
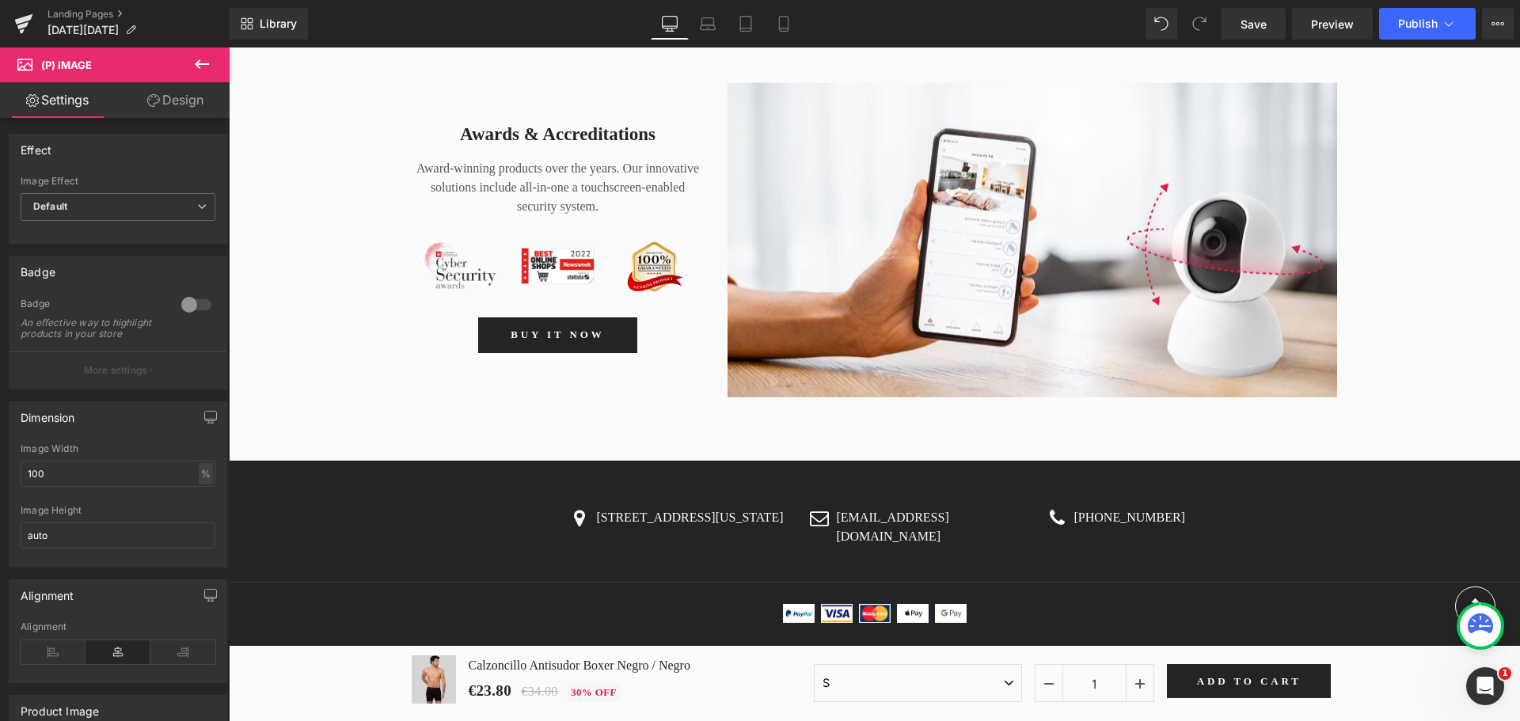
scroll to position [3720, 0]
